Goal: Task Accomplishment & Management: Use online tool/utility

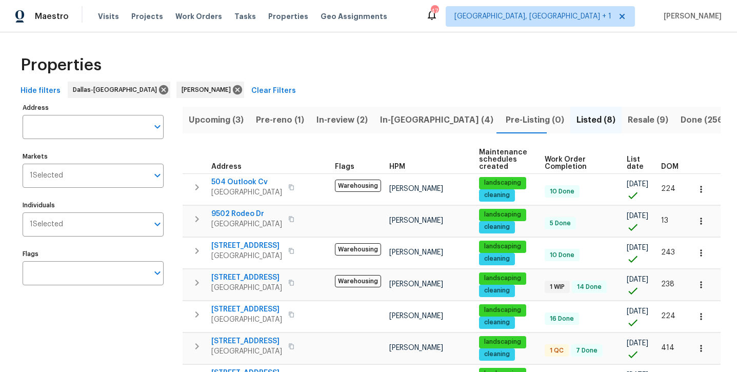
click at [267, 118] on span "Pre-reno (1)" at bounding box center [280, 120] width 48 height 14
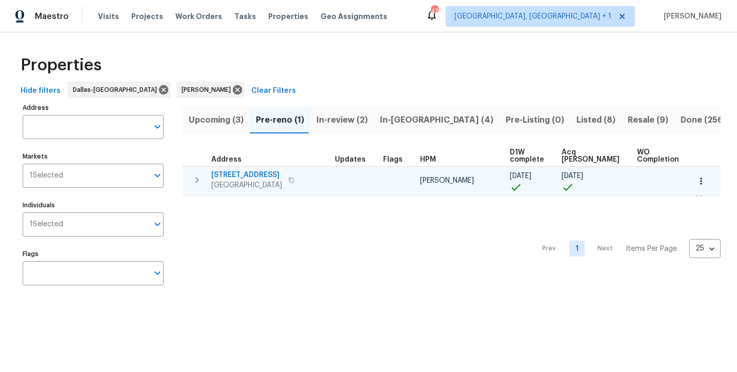
click at [241, 178] on span "[STREET_ADDRESS]" at bounding box center [246, 175] width 71 height 10
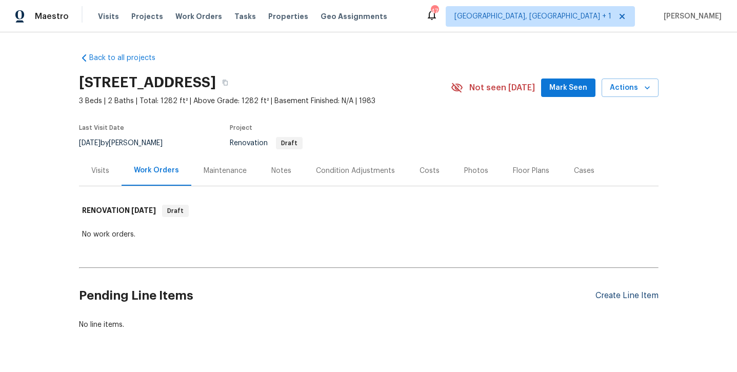
click at [610, 292] on div "Create Line Item" at bounding box center [626, 296] width 63 height 10
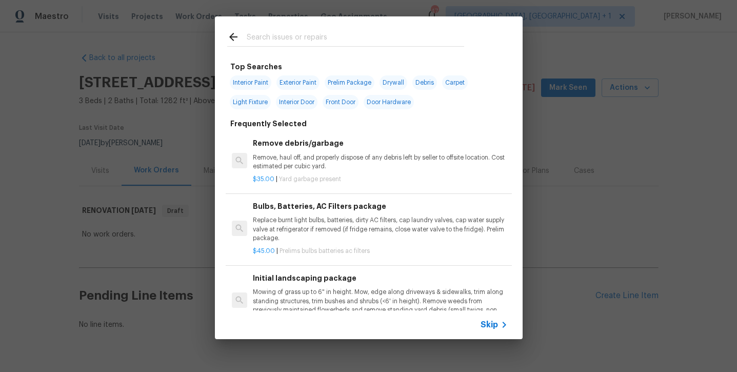
click at [259, 82] on span "Interior Paint" at bounding box center [251, 82] width 42 height 14
type input "Interior Paint"
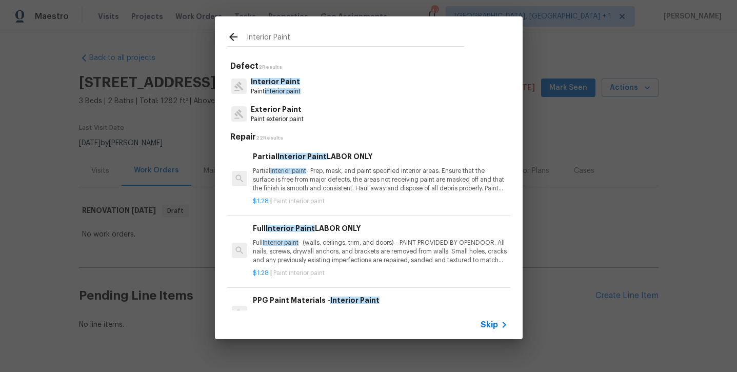
click at [327, 233] on div "Full Interior Paint LABOR ONLY Full Interior paint - (walls, ceilings, trim, an…" at bounding box center [380, 244] width 254 height 42
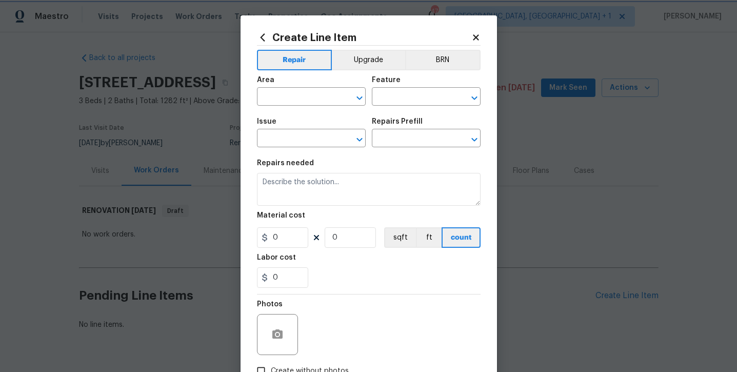
type input "Overall Paint"
type input "Interior Paint"
type input "Full Interior Paint LABOR ONLY $1.28"
type textarea "Full Interior paint - (walls, ceilings, trim, and doors) - PAINT PROVIDED BY OP…"
type input "1.28"
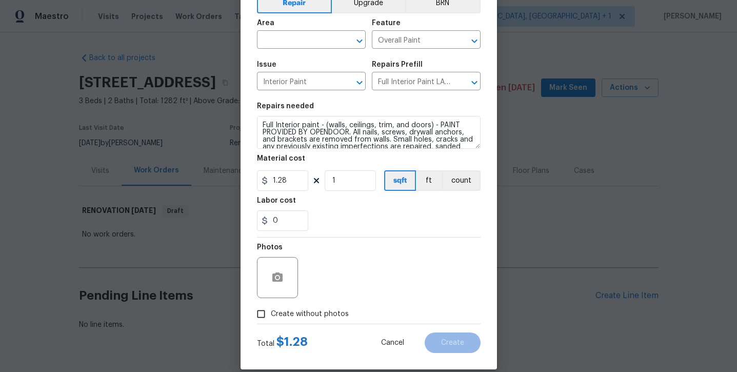
scroll to position [54, 0]
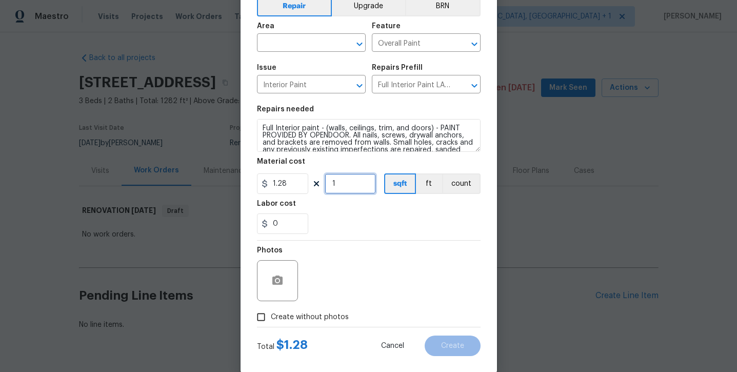
click at [343, 185] on input "1" at bounding box center [350, 183] width 51 height 21
type input "1300"
click at [358, 223] on div "0" at bounding box center [369, 223] width 224 height 21
click at [307, 54] on span "Area ​" at bounding box center [311, 37] width 109 height 42
click at [306, 47] on input "text" at bounding box center [297, 44] width 80 height 16
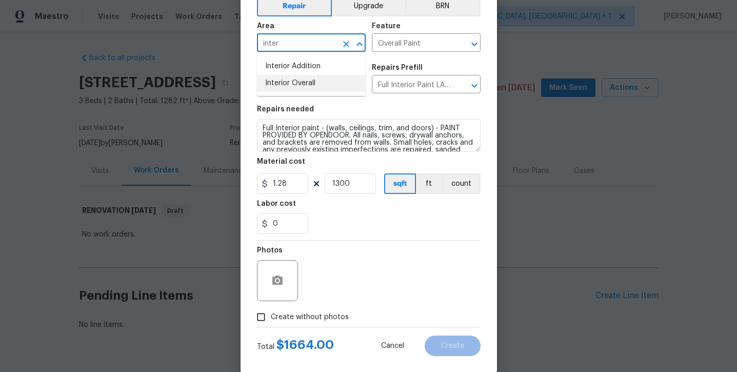
click at [308, 87] on li "Interior Overall" at bounding box center [311, 83] width 109 height 17
type input "Interior Overall"
click at [339, 222] on div "0" at bounding box center [369, 223] width 224 height 21
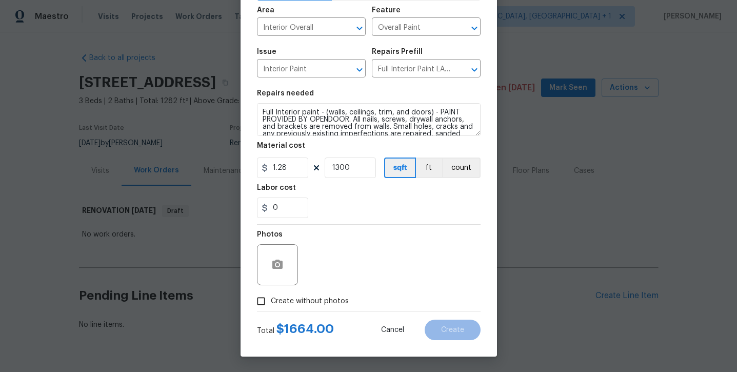
scroll to position [70, 0]
click at [315, 296] on span "Create without photos" at bounding box center [310, 301] width 78 height 11
click at [271, 295] on input "Create without photos" at bounding box center [260, 300] width 19 height 19
checkbox input "true"
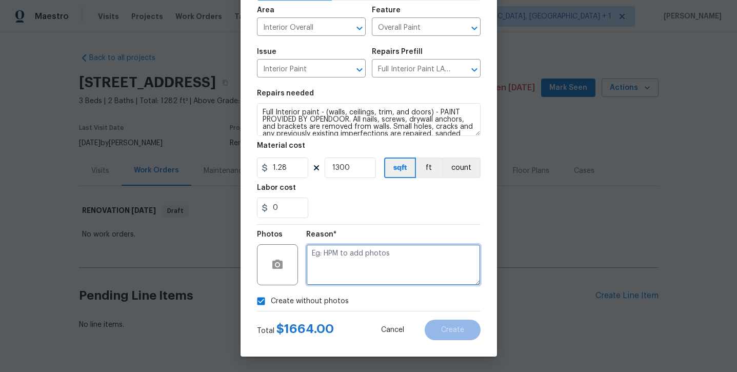
click at [364, 261] on textarea at bounding box center [393, 264] width 174 height 41
type textarea "will add later"
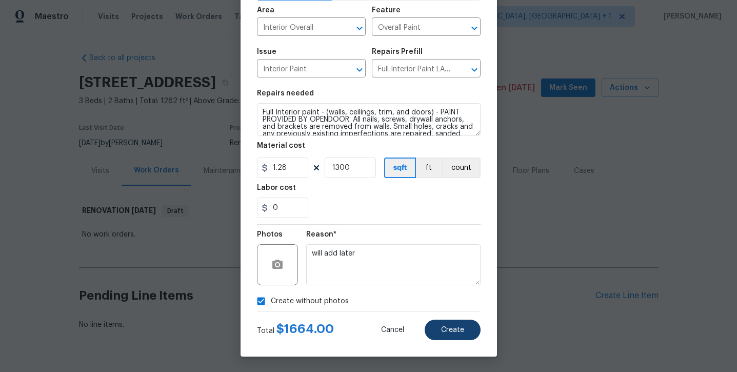
click at [454, 329] on span "Create" at bounding box center [452, 330] width 23 height 8
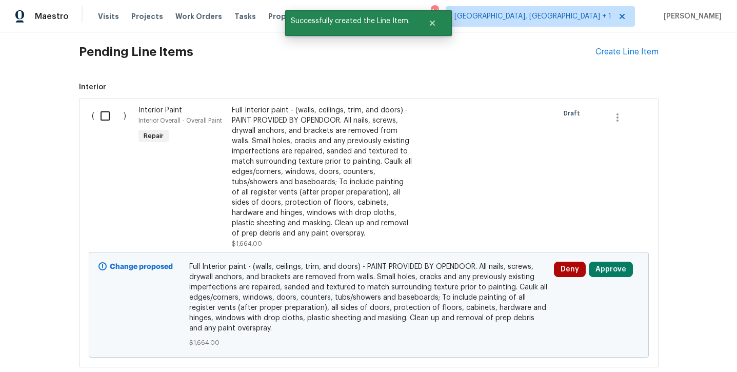
scroll to position [262, 0]
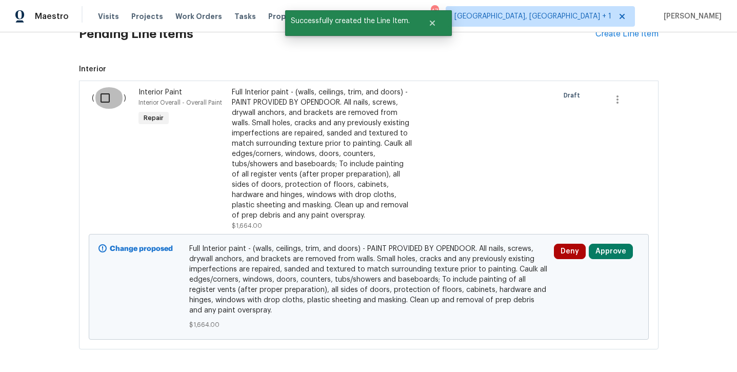
click at [106, 96] on input "checkbox" at bounding box center [108, 98] width 29 height 22
checkbox input "true"
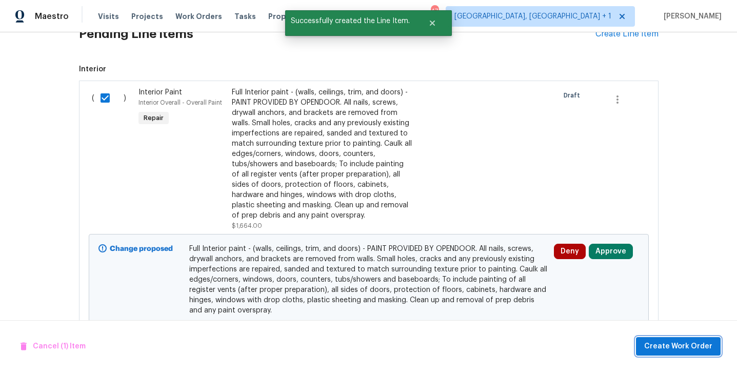
click at [689, 338] on button "Create Work Order" at bounding box center [678, 346] width 85 height 19
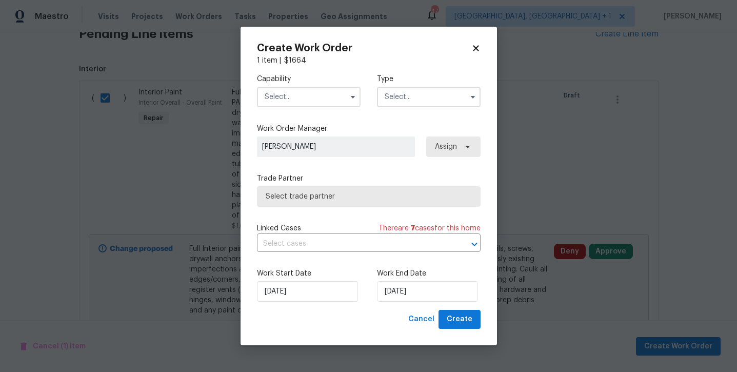
click at [288, 101] on input "text" at bounding box center [309, 97] width 104 height 21
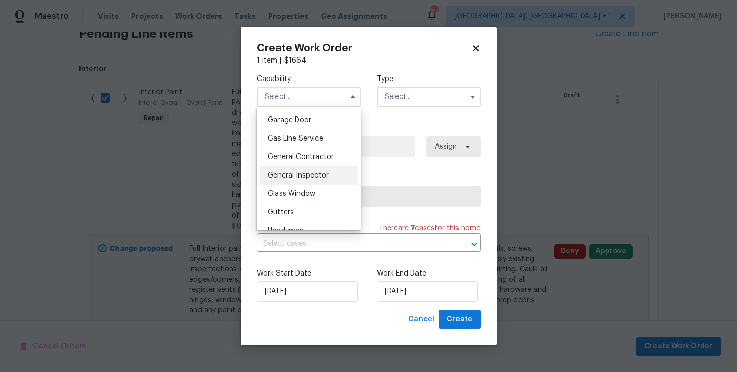
scroll to position [454, 0]
click at [302, 155] on span "General Contractor" at bounding box center [301, 154] width 66 height 7
type input "General Contractor"
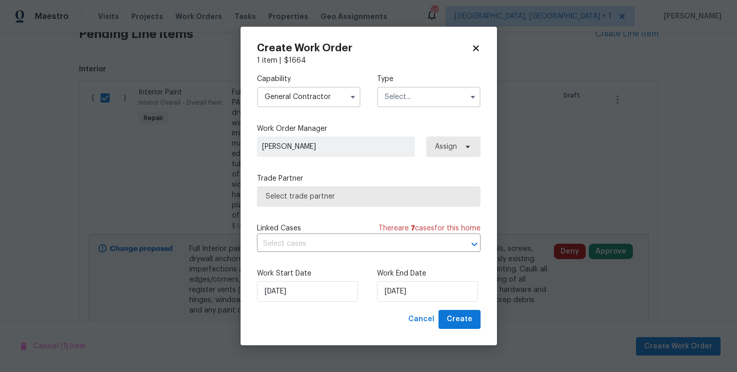
click at [388, 100] on input "text" at bounding box center [429, 97] width 104 height 21
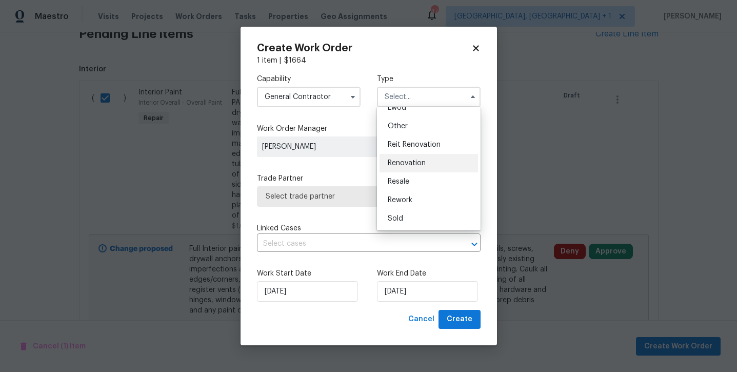
scroll to position [122, 0]
click at [393, 166] on span "Renovation" at bounding box center [407, 162] width 38 height 7
type input "Renovation"
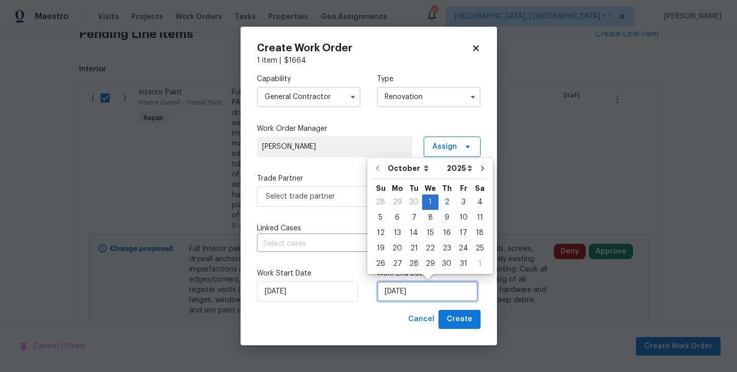
click at [405, 291] on input "10/1/2025" at bounding box center [427, 291] width 101 height 21
click at [464, 217] on div "10" at bounding box center [463, 217] width 17 height 14
type input "10/10/2025"
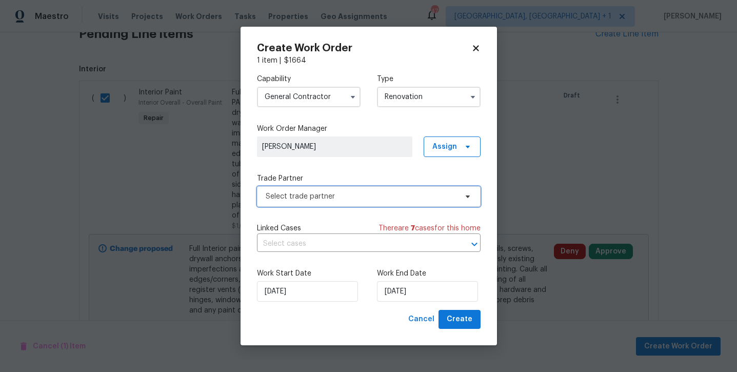
click at [331, 196] on span "Select trade partner" at bounding box center [361, 196] width 191 height 10
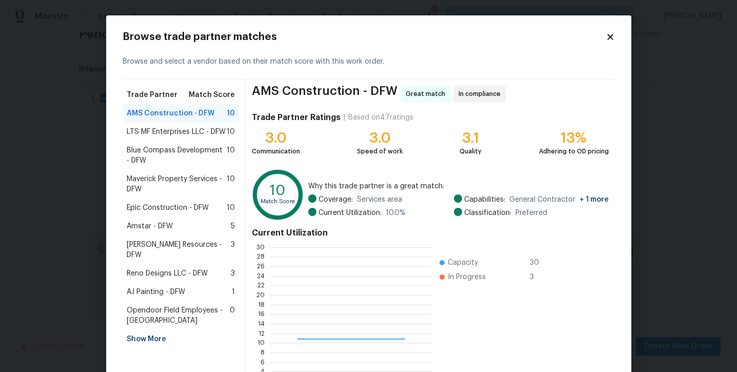
scroll to position [144, 161]
click at [198, 175] on span "Maverick Property Services - DFW" at bounding box center [177, 184] width 101 height 21
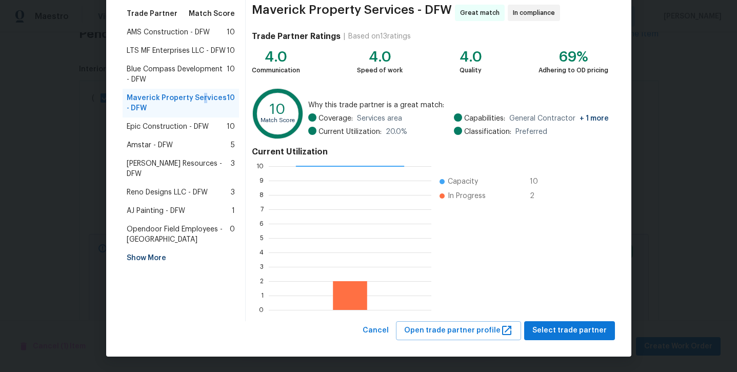
scroll to position [81, 0]
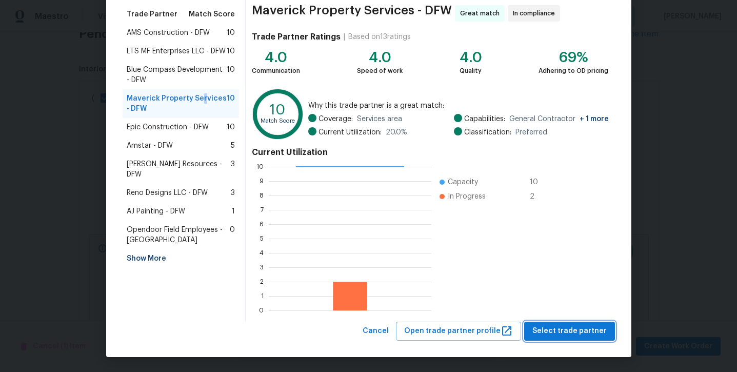
click at [577, 335] on span "Select trade partner" at bounding box center [569, 331] width 74 height 13
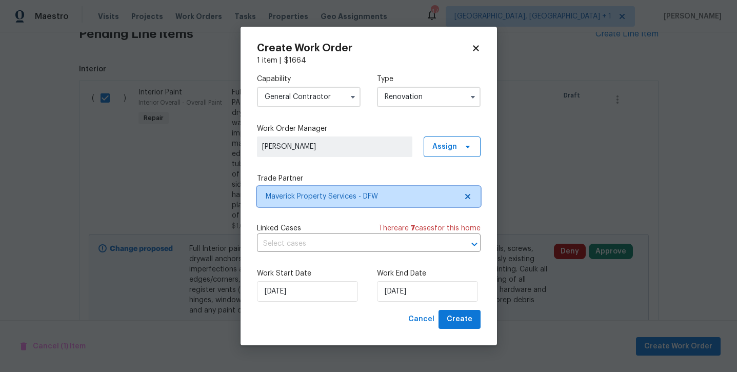
scroll to position [0, 0]
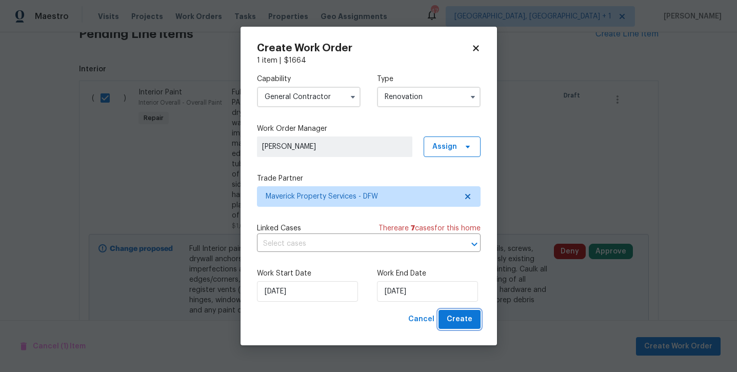
click at [471, 325] on span "Create" at bounding box center [460, 319] width 26 height 13
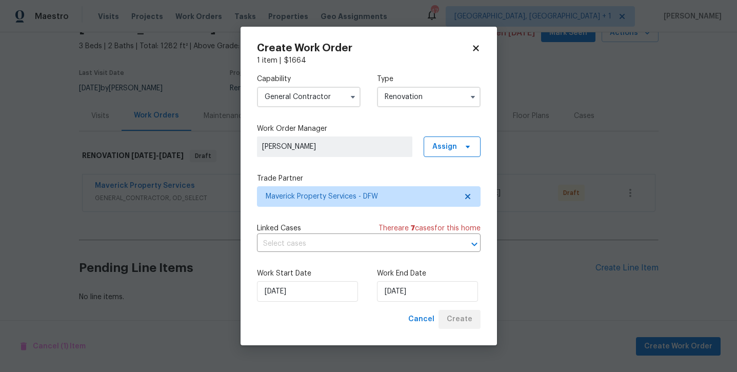
scroll to position [54, 0]
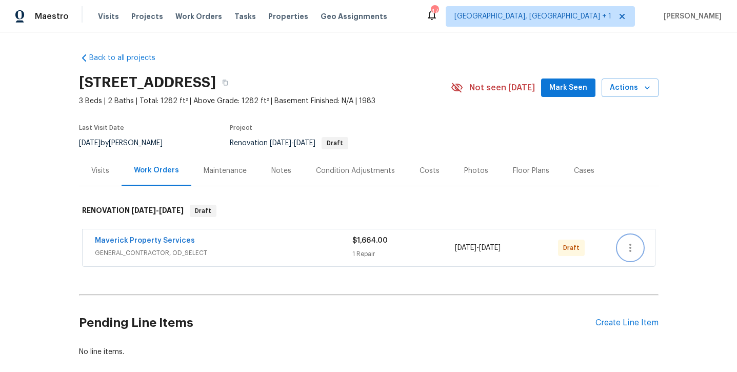
click at [627, 252] on icon "button" at bounding box center [630, 248] width 12 height 12
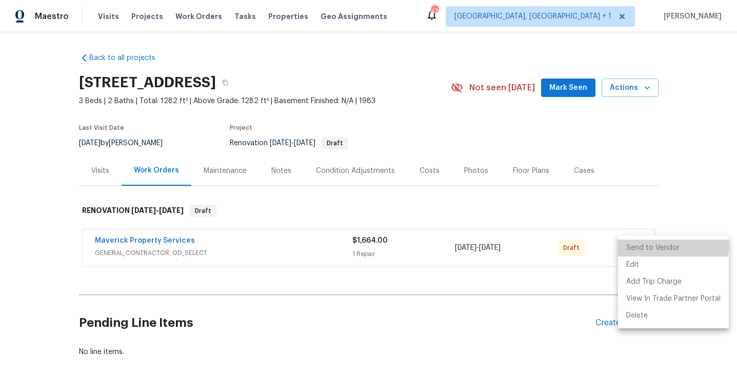
click at [635, 245] on li "Send to Vendor" at bounding box center [673, 247] width 111 height 17
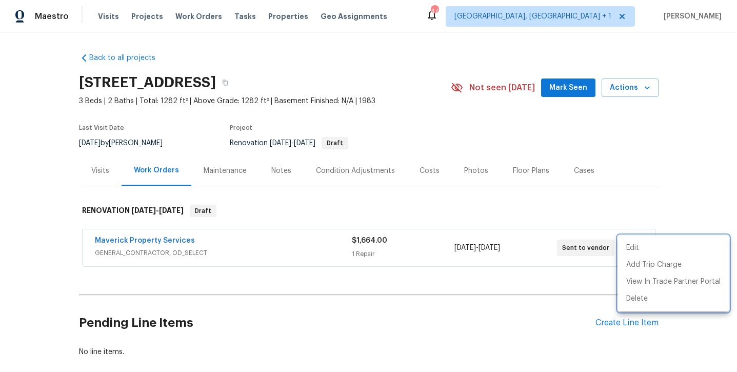
click at [317, 295] on div at bounding box center [368, 186] width 737 height 372
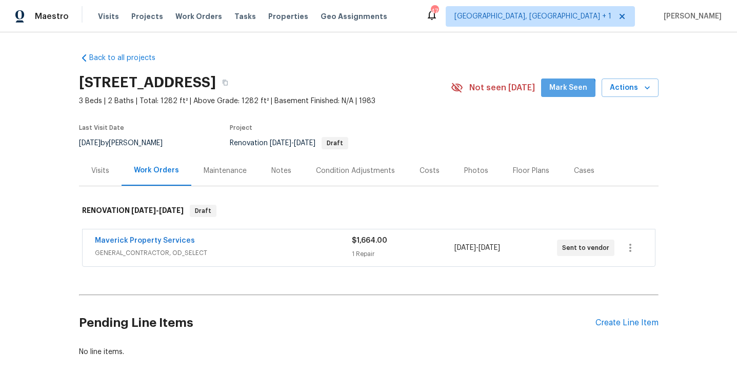
click at [569, 94] on button "Mark Seen" at bounding box center [568, 87] width 54 height 19
click at [281, 171] on div "Notes" at bounding box center [281, 171] width 20 height 10
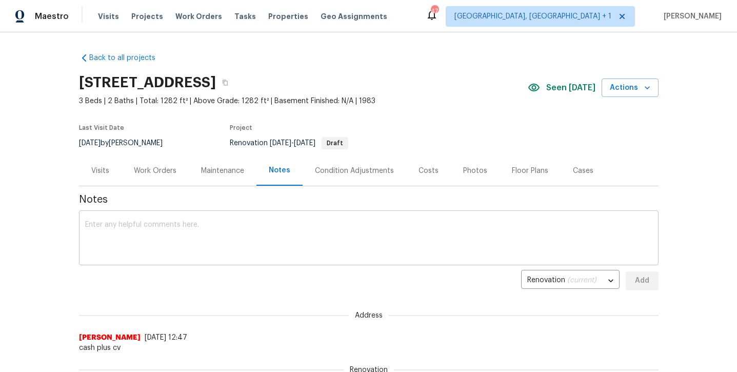
click at [212, 251] on textarea at bounding box center [368, 239] width 567 height 36
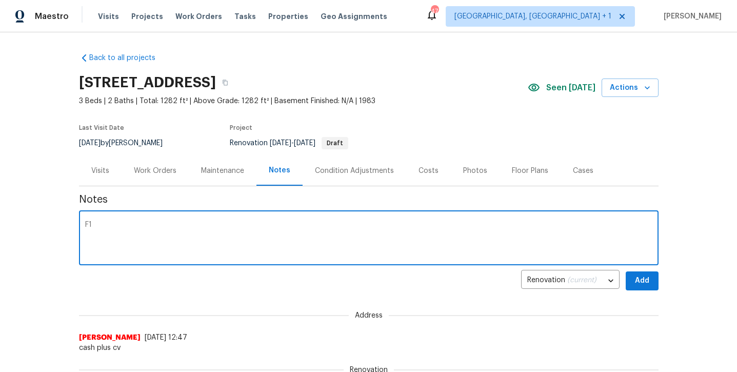
type textarea "F"
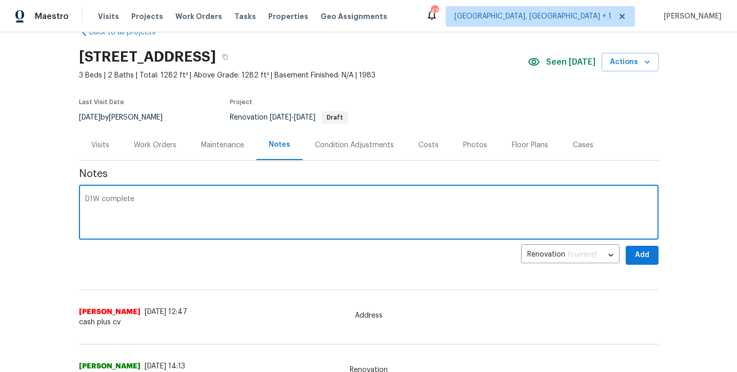
scroll to position [6, 0]
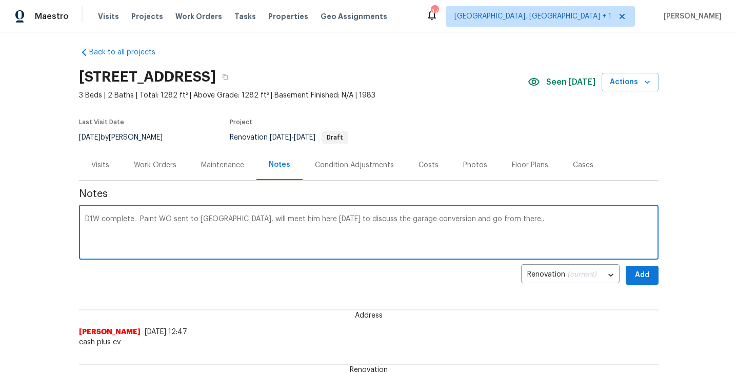
type textarea "D1W complete. Paint WO sent to GC, will meet him here tomorrow to discuss the g…"
click at [624, 268] on div "Renovation (current) b64c4f49-d4da-4313-8c2a-03c18cf4eb61 ​ Add" at bounding box center [368, 275] width 579 height 19
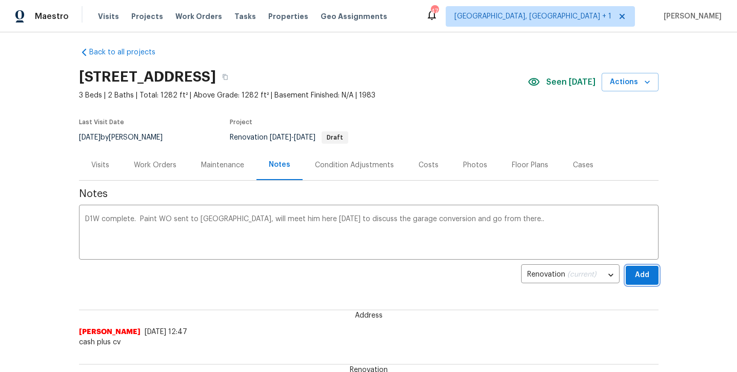
click at [628, 270] on button "Add" at bounding box center [642, 275] width 33 height 19
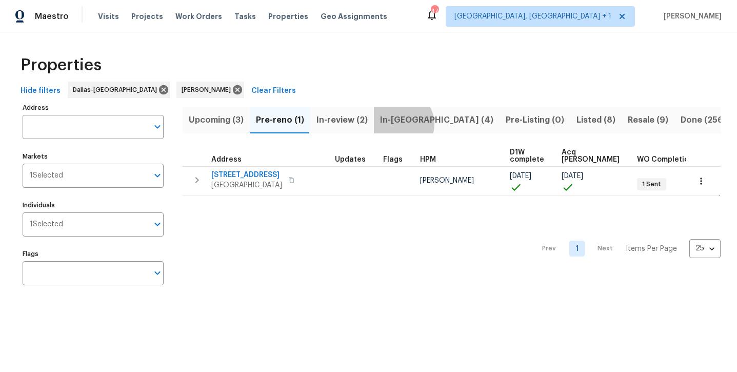
click at [398, 124] on span "In-[GEOGRAPHIC_DATA] (4)" at bounding box center [436, 120] width 113 height 14
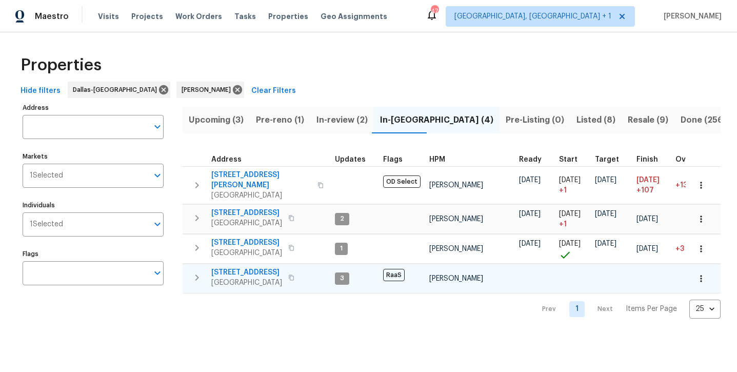
click at [241, 267] on span "2149 Teal Ct" at bounding box center [246, 272] width 71 height 10
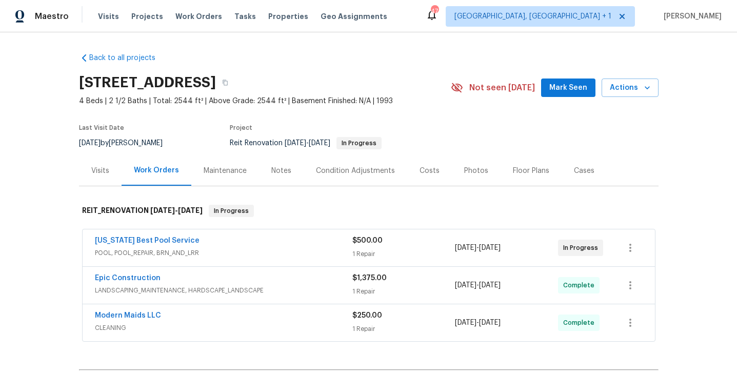
click at [559, 91] on span "Mark Seen" at bounding box center [568, 88] width 38 height 13
click at [283, 171] on div "Notes" at bounding box center [281, 171] width 20 height 10
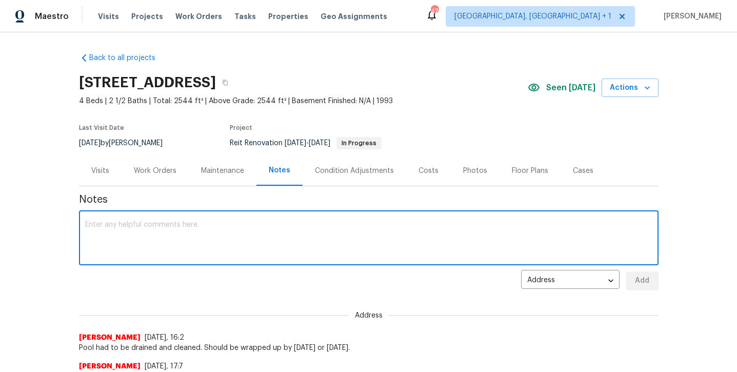
click at [195, 236] on textarea at bounding box center [368, 239] width 567 height 36
type textarea "Pool vendor will be back out [DATE].."
click at [658, 282] on button "Add" at bounding box center [642, 280] width 33 height 19
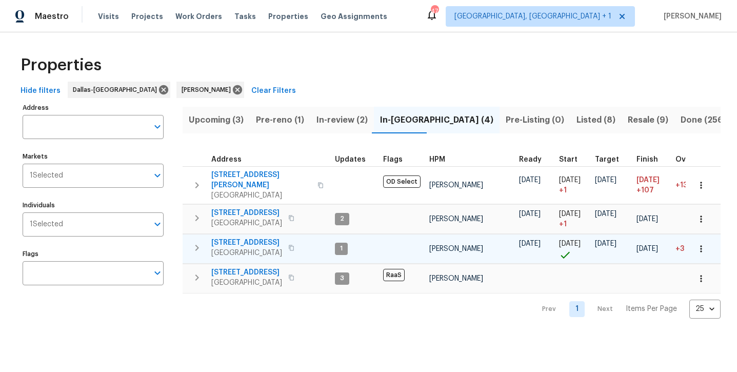
click at [263, 237] on span "[STREET_ADDRESS]" at bounding box center [246, 242] width 71 height 10
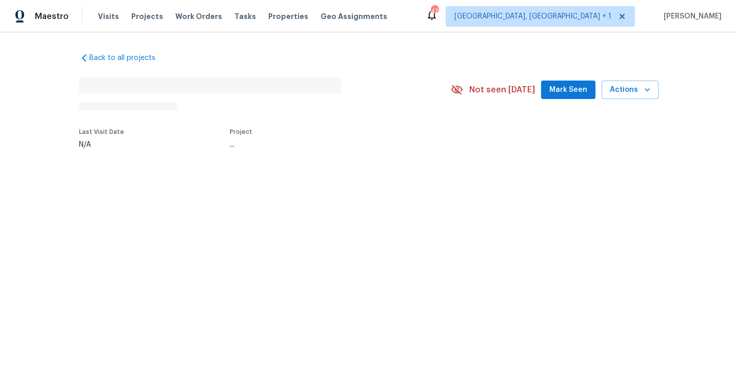
click at [555, 88] on span "Mark Seen" at bounding box center [568, 90] width 38 height 13
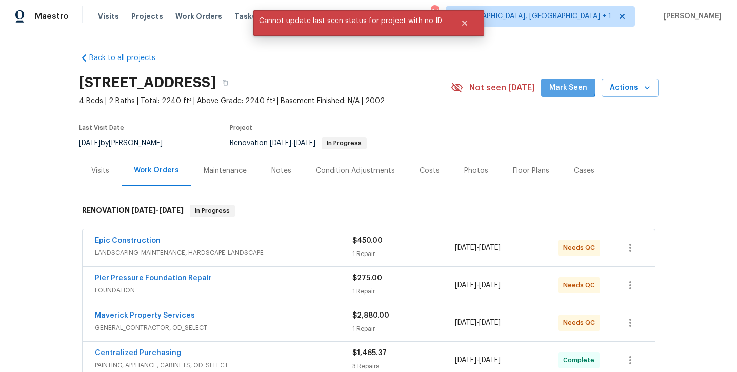
click at [558, 84] on span "Mark Seen" at bounding box center [568, 88] width 38 height 13
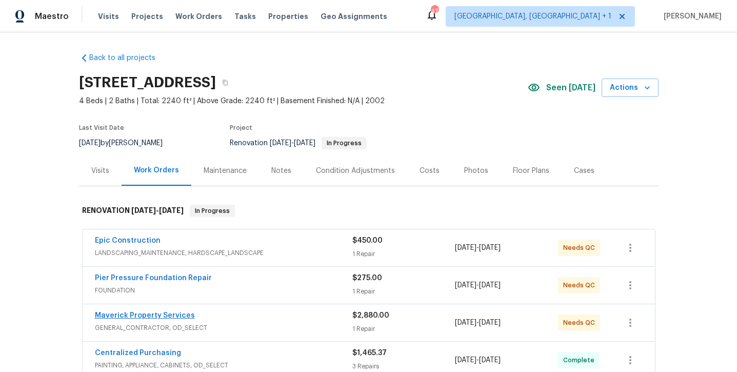
click at [115, 316] on link "Maverick Property Services" at bounding box center [145, 315] width 100 height 7
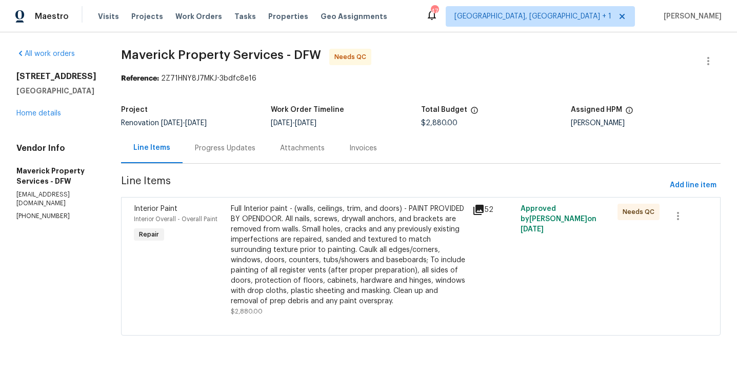
click at [255, 149] on div "Progress Updates" at bounding box center [225, 148] width 61 height 10
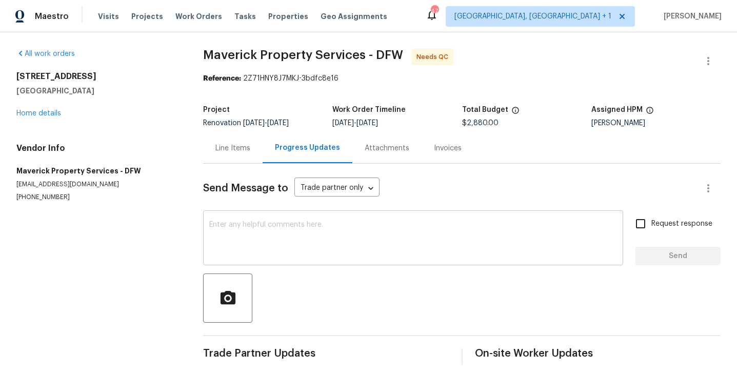
click at [267, 243] on textarea at bounding box center [413, 239] width 408 height 36
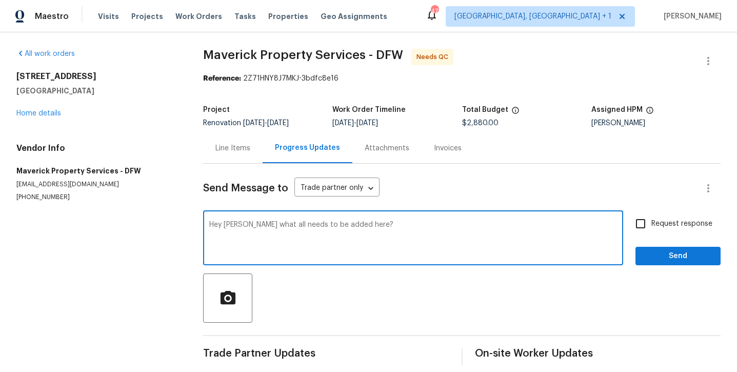
type textarea "Hey Jerry what all needs to be added here?"
click at [685, 222] on span "Request response" at bounding box center [681, 223] width 61 height 11
click at [651, 222] on input "Request response" at bounding box center [641, 224] width 22 height 22
checkbox input "true"
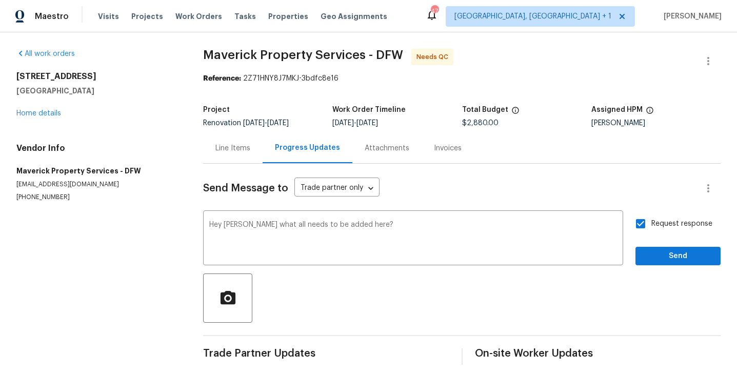
click at [678, 273] on div "Send Message to Trade partner only Trade partner only ​ Hey Jerry what all need…" at bounding box center [461, 264] width 517 height 201
click at [677, 257] on span "Send" at bounding box center [678, 256] width 69 height 13
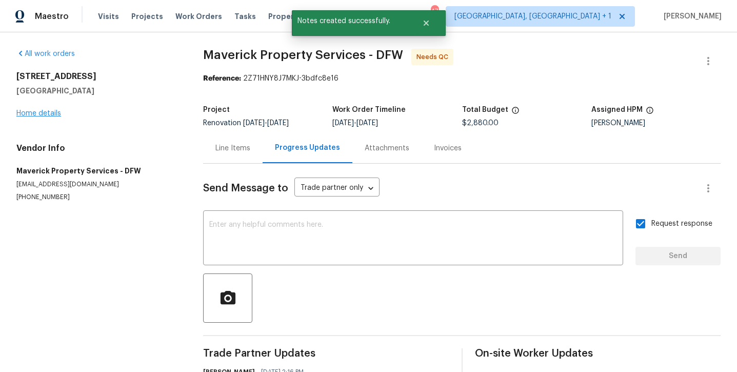
click at [39, 113] on link "Home details" at bounding box center [38, 113] width 45 height 7
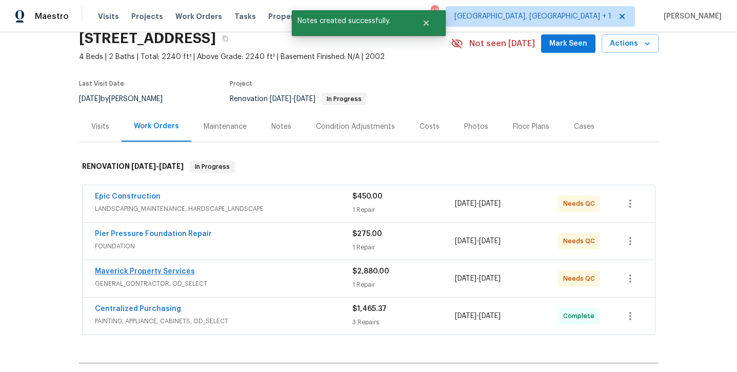
scroll to position [44, 0]
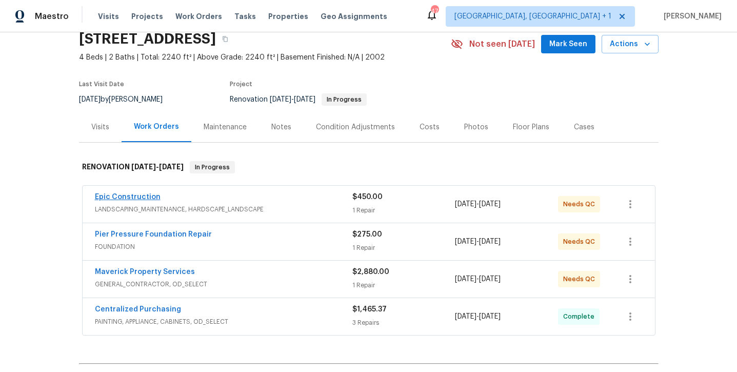
click at [128, 197] on link "Epic Construction" at bounding box center [128, 196] width 66 height 7
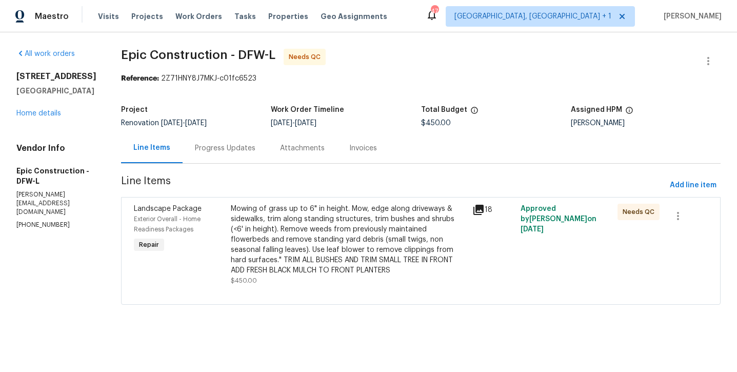
click at [226, 153] on div "Progress Updates" at bounding box center [225, 148] width 61 height 10
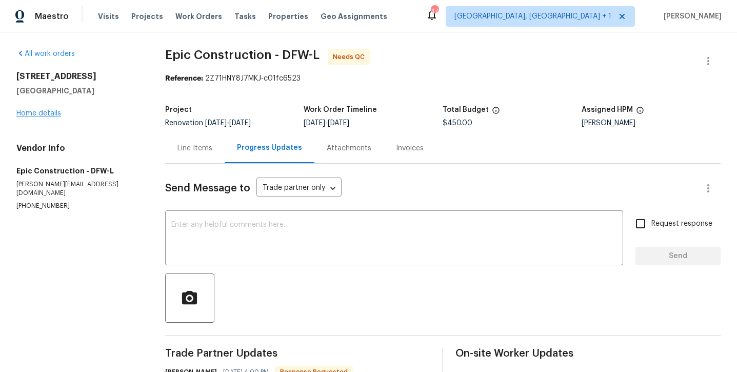
click at [47, 110] on link "Home details" at bounding box center [38, 113] width 45 height 7
